Goal: Find specific page/section: Find specific page/section

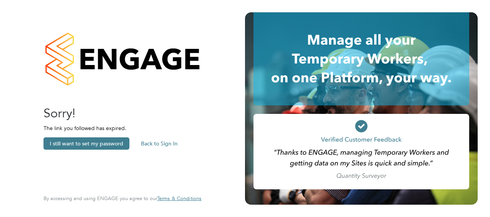
click at [162, 143] on button "Back to Sign In" at bounding box center [159, 143] width 49 height 12
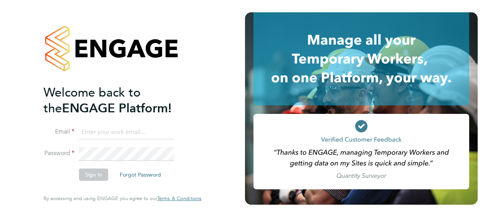
click at [118, 137] on input at bounding box center [126, 133] width 95 height 14
type input "[EMAIL_ADDRESS][PERSON_NAME][DOMAIN_NAME]"
click at [101, 172] on button "Sign In" at bounding box center [93, 175] width 29 height 12
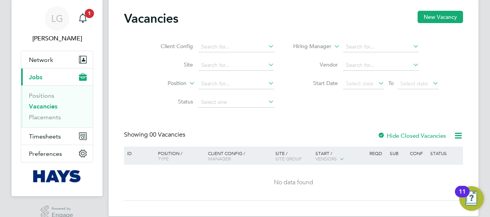
scroll to position [35, 0]
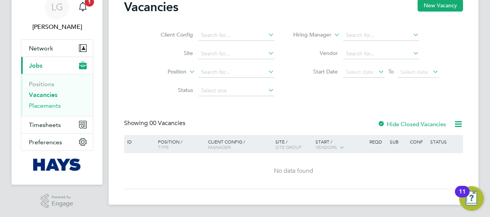
click at [42, 103] on link "Placements" at bounding box center [45, 105] width 32 height 7
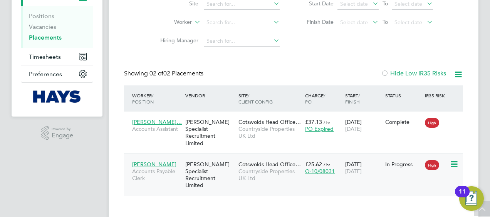
click at [147, 161] on span "[PERSON_NAME]" at bounding box center [154, 164] width 44 height 7
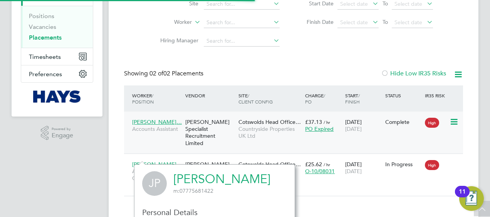
scroll to position [210, 161]
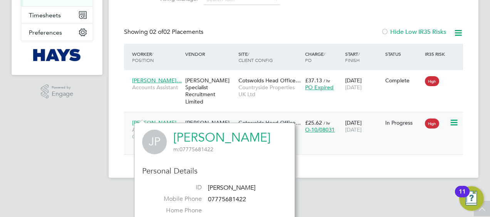
click at [328, 135] on div "[PERSON_NAME] Accounts Payable Clerk [PERSON_NAME] Specialist Recruitment Limit…" at bounding box center [293, 133] width 339 height 42
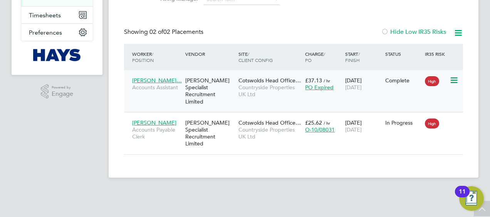
scroll to position [103, 0]
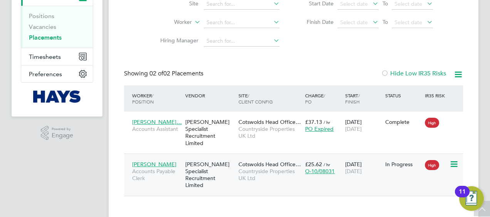
click at [325, 168] on span "O-10/08031" at bounding box center [320, 171] width 30 height 7
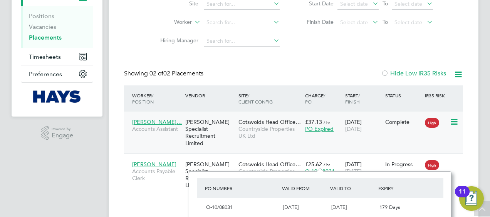
scroll to position [110, 0]
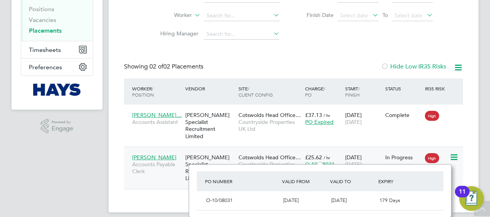
click at [454, 153] on icon at bounding box center [453, 157] width 8 height 9
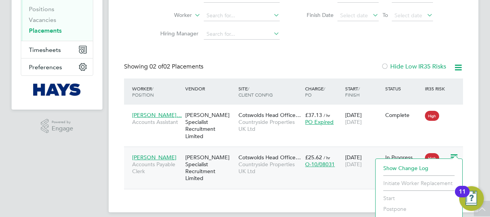
scroll to position [132, 0]
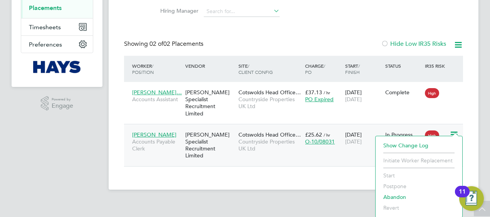
click at [335, 155] on div "Placements New Placement Client Config Vendor Site Worker Hiring Manager PO Sta…" at bounding box center [294, 39] width 370 height 301
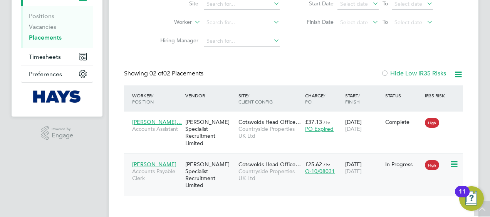
click at [320, 168] on span "O-10/08031" at bounding box center [320, 171] width 30 height 7
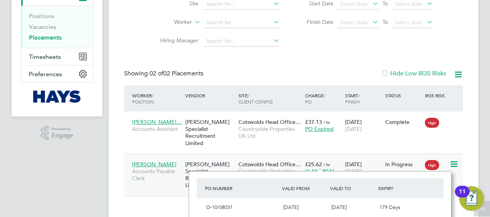
click at [433, 160] on span "High" at bounding box center [432, 165] width 14 height 10
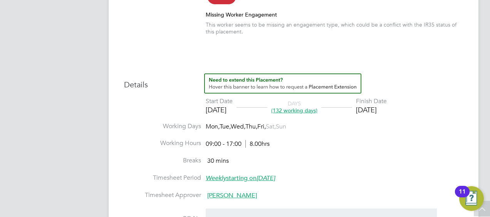
scroll to position [260, 0]
